Goal: Transaction & Acquisition: Subscribe to service/newsletter

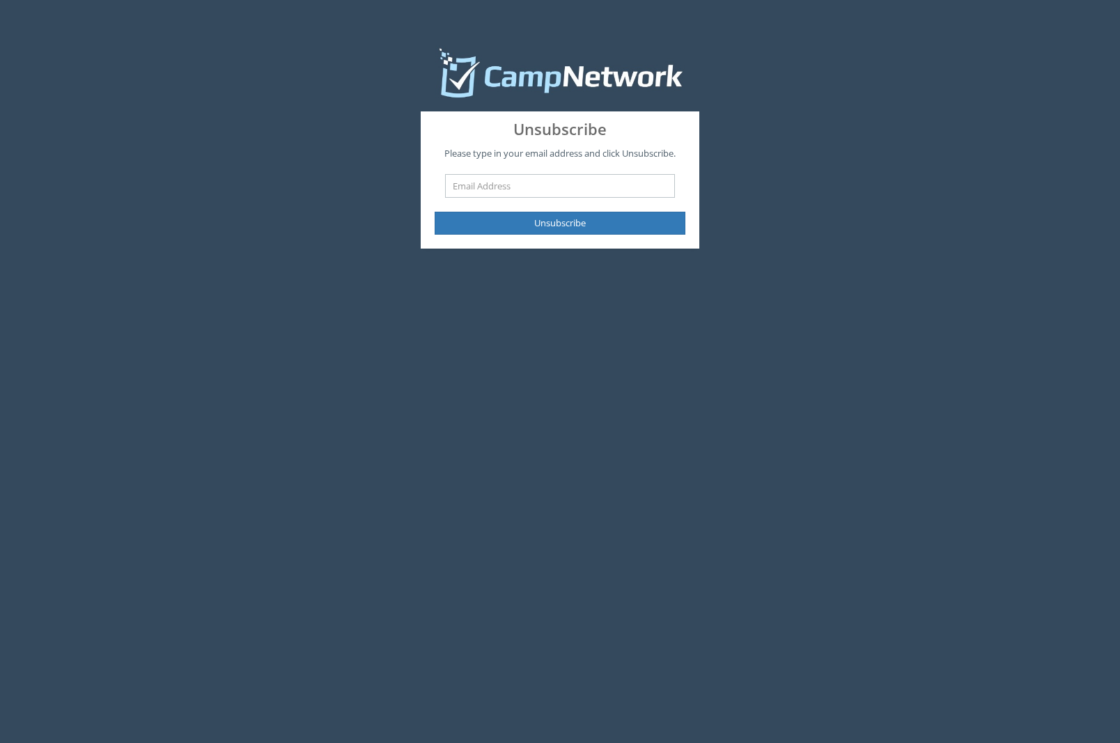
click at [551, 186] on input "text" at bounding box center [560, 186] width 230 height 24
type input "[PERSON_NAME][EMAIL_ADDRESS][PERSON_NAME][DOMAIN_NAME]"
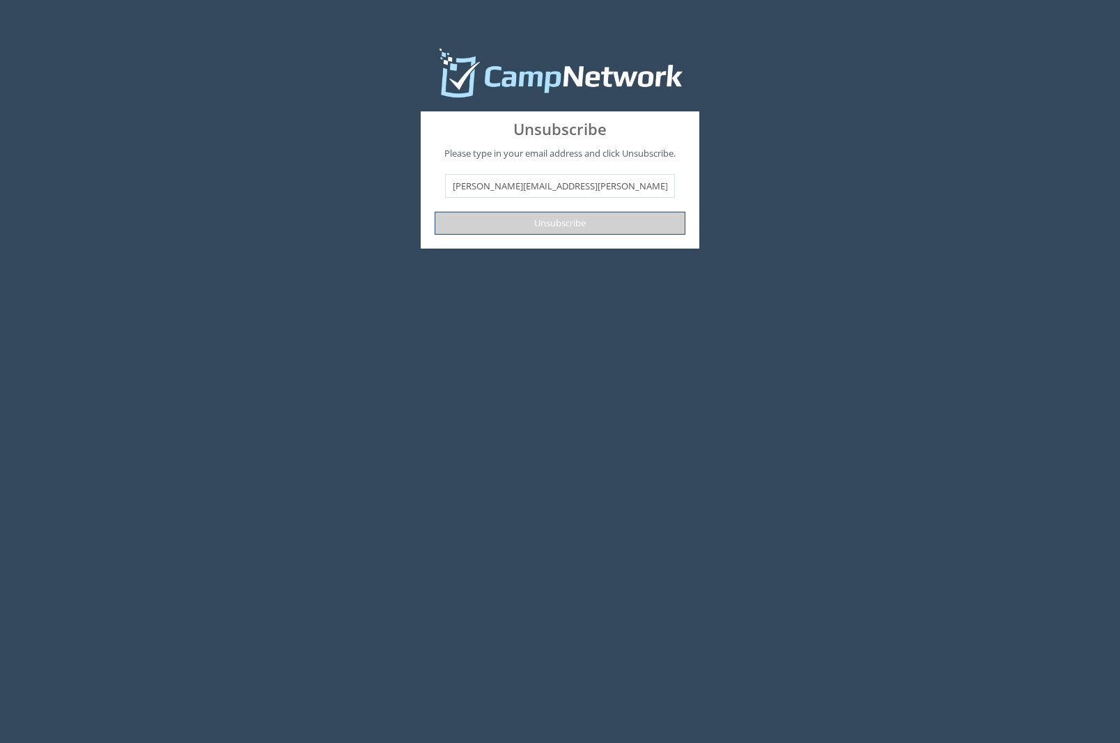
click at [559, 228] on button "Unsubscribe" at bounding box center [559, 223] width 251 height 23
